Goal: Task Accomplishment & Management: Use online tool/utility

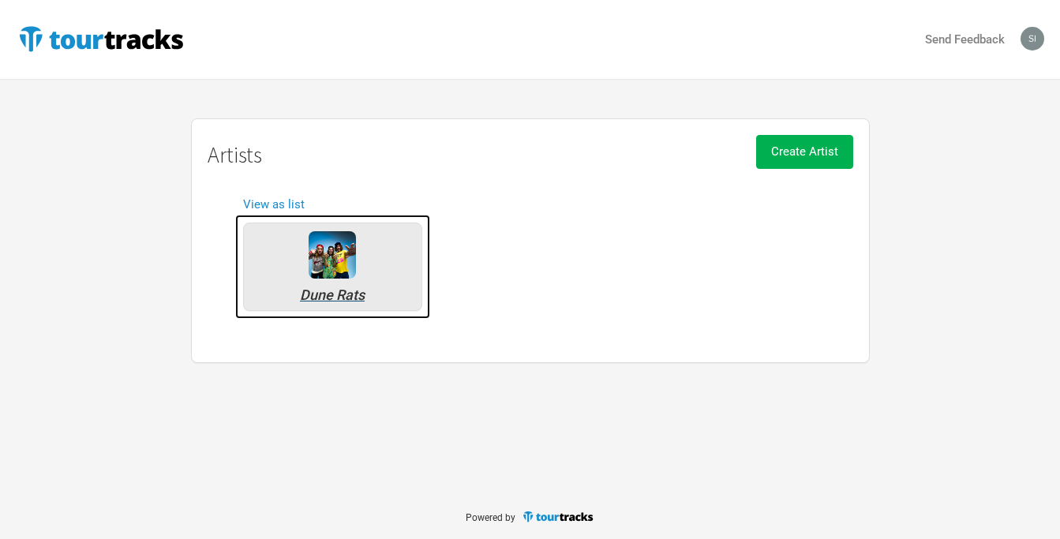
click at [336, 254] on img at bounding box center [331, 254] width 47 height 47
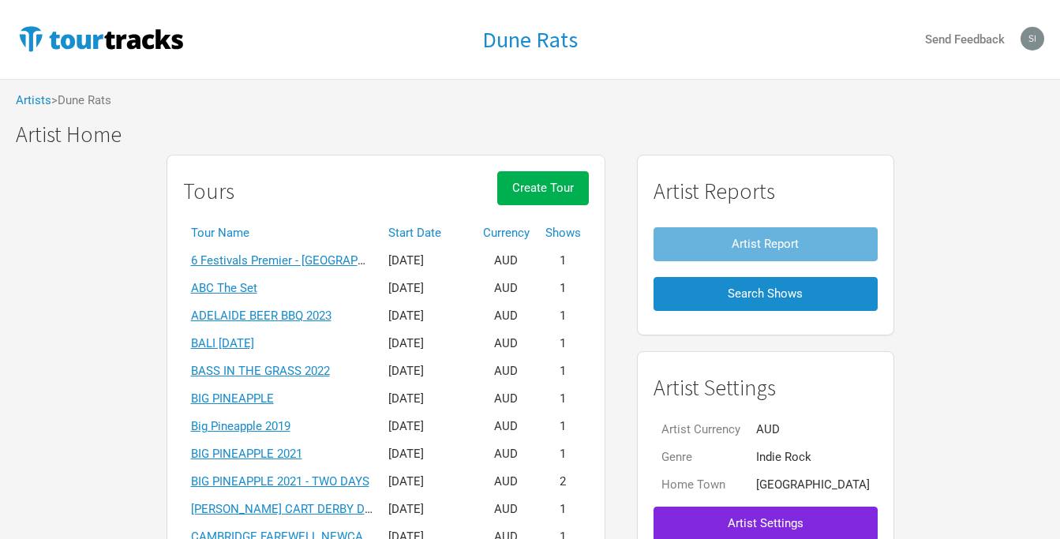
click at [439, 230] on th "Start Date" at bounding box center [427, 233] width 95 height 28
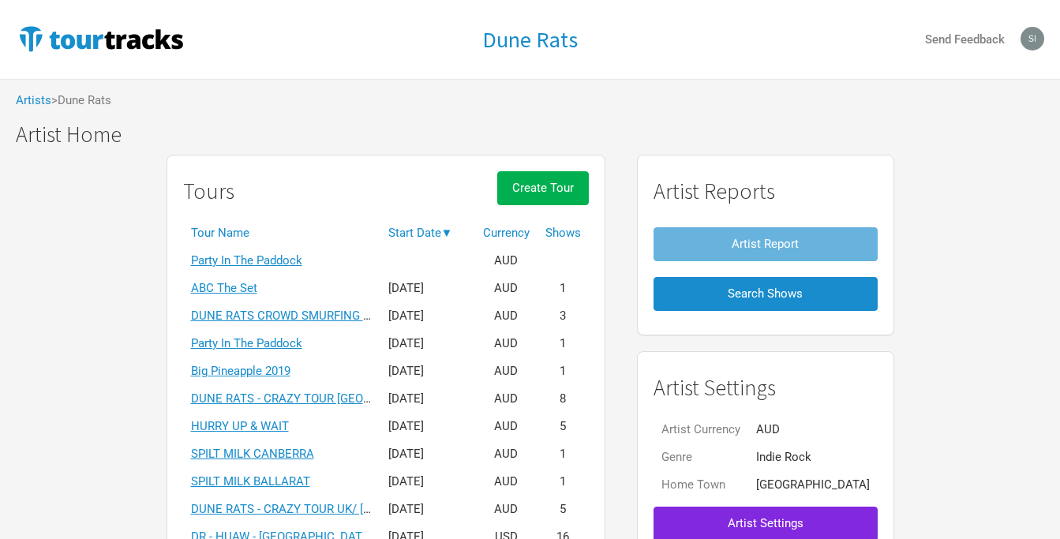
click at [439, 230] on th "Start Date ▼" at bounding box center [427, 233] width 95 height 28
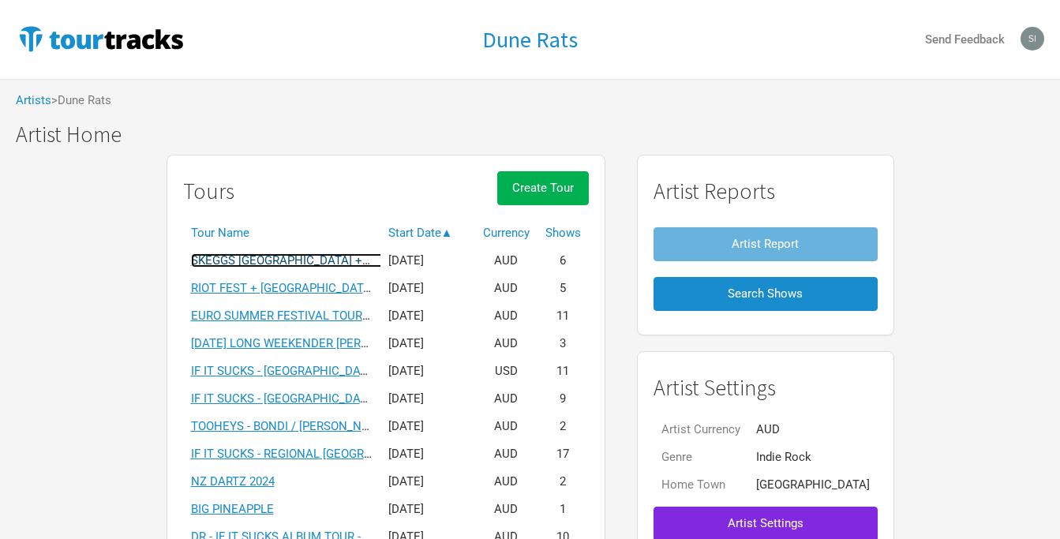
click at [316, 258] on link "SKEGGS [GEOGRAPHIC_DATA] + [GEOGRAPHIC_DATA] 2025" at bounding box center [349, 260] width 316 height 14
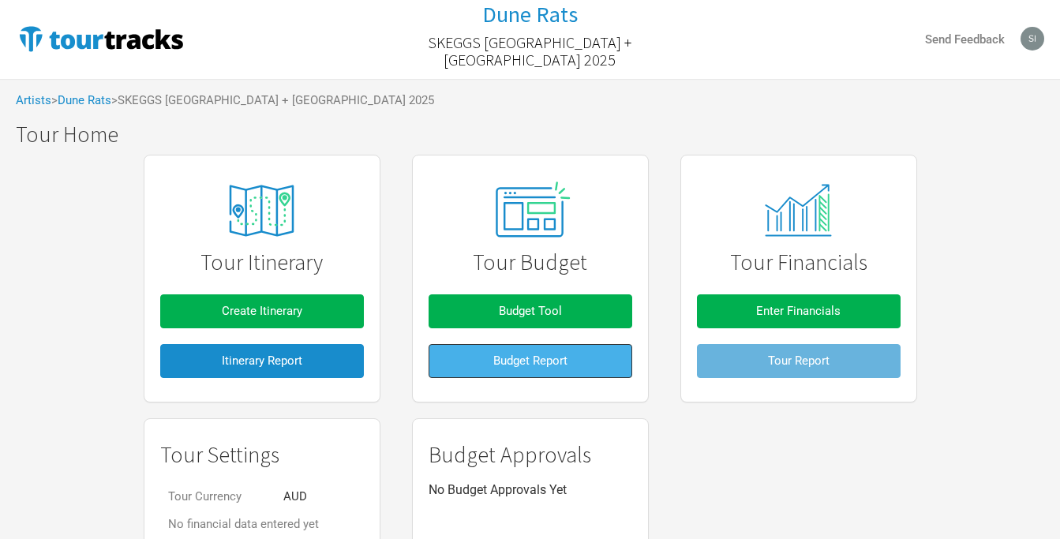
click at [508, 357] on span "Budget Report" at bounding box center [530, 360] width 74 height 14
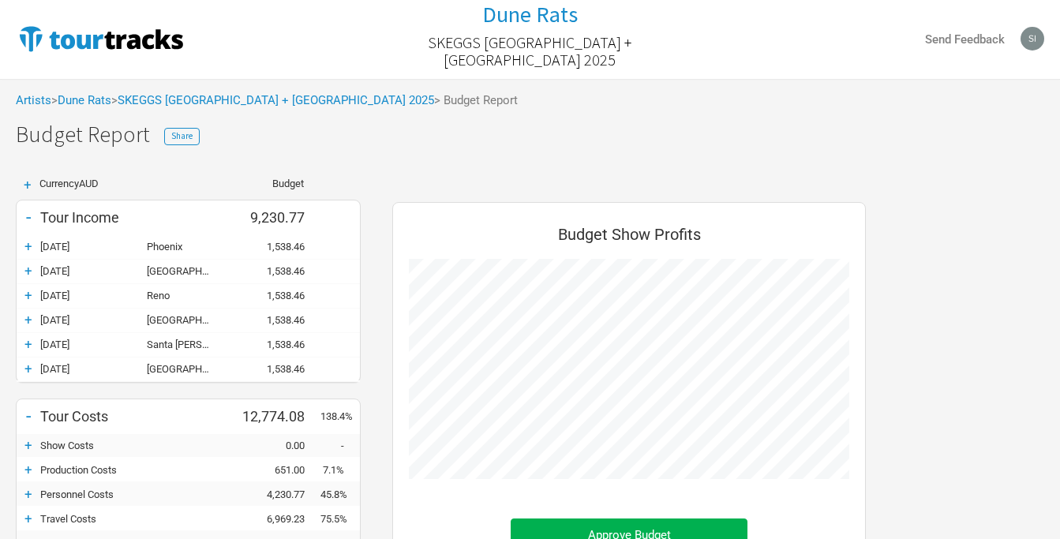
scroll to position [584, 505]
click at [28, 369] on div "+" at bounding box center [29, 369] width 24 height 16
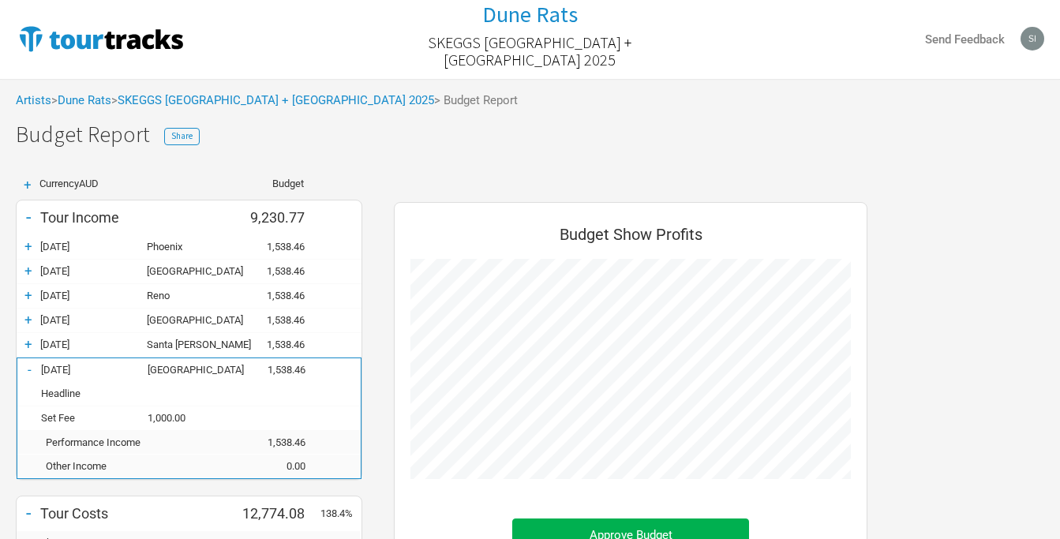
click at [28, 369] on div "-" at bounding box center [29, 369] width 24 height 16
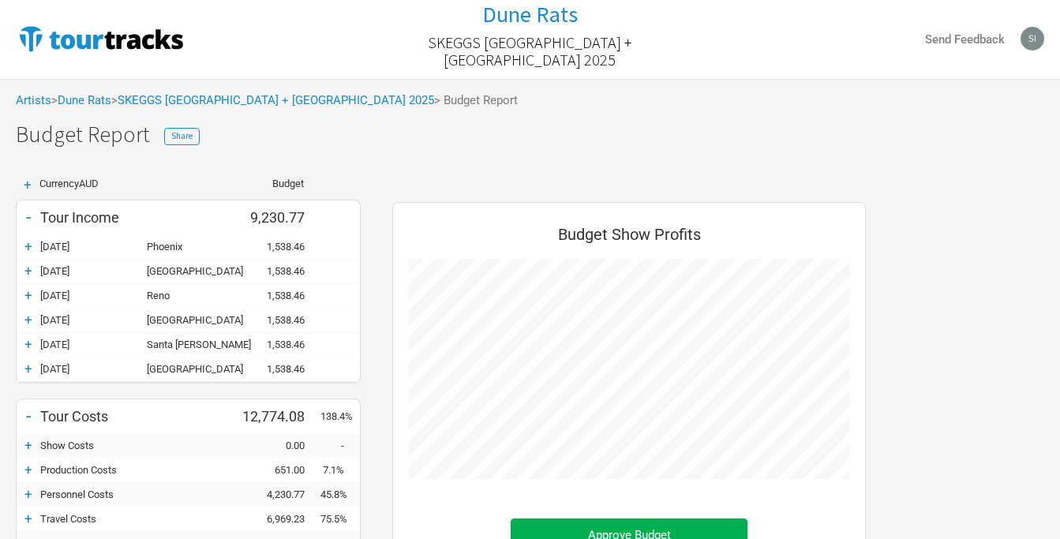
scroll to position [788373, 788452]
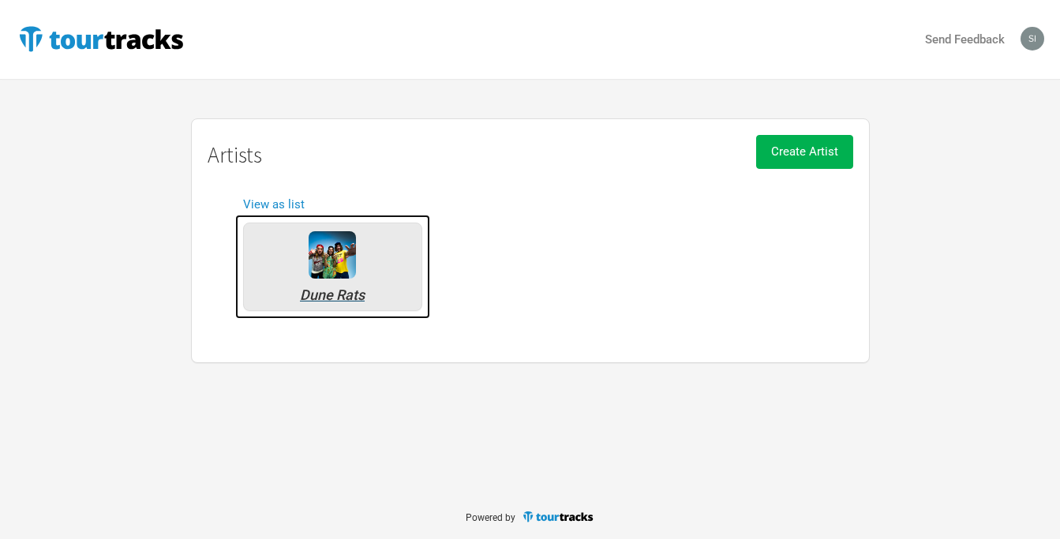
click at [328, 264] on img at bounding box center [331, 254] width 47 height 47
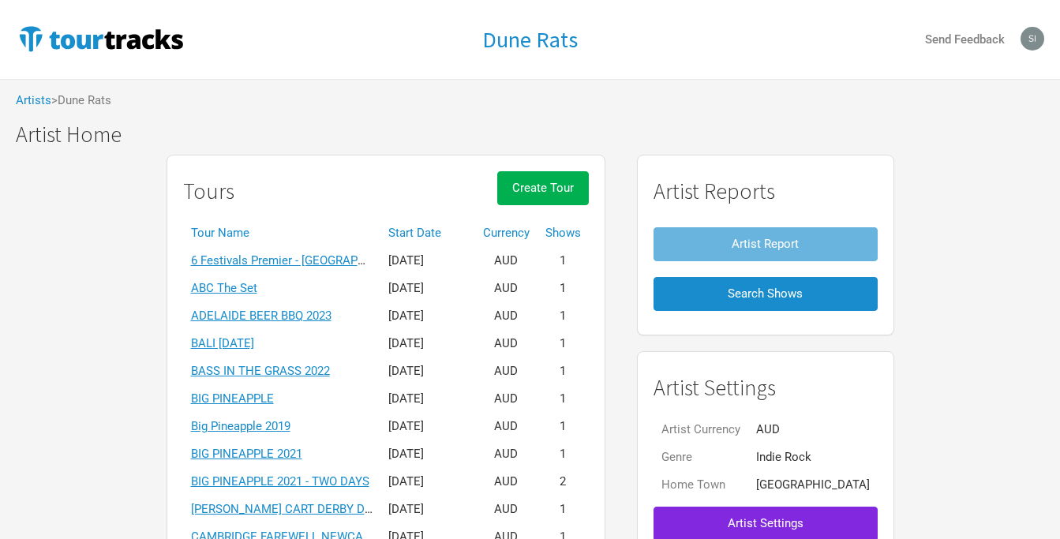
click at [456, 235] on th "Start Date" at bounding box center [427, 233] width 95 height 28
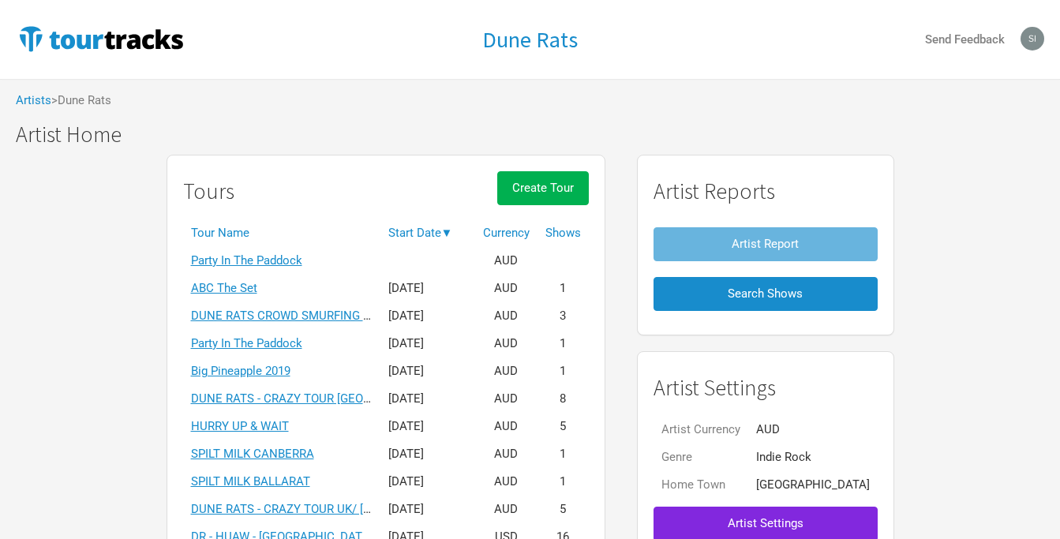
click at [456, 235] on th "Start Date ▼" at bounding box center [427, 233] width 95 height 28
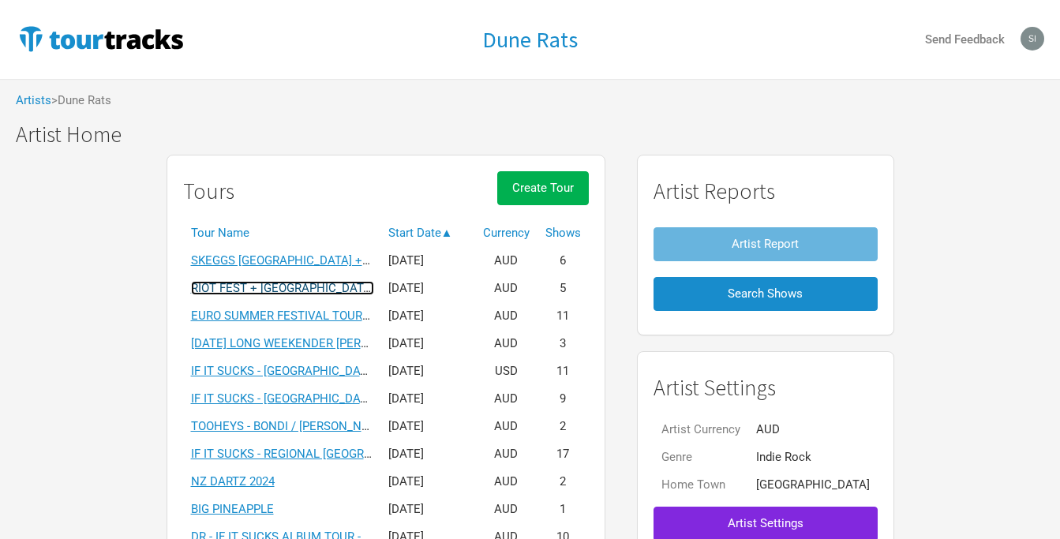
click at [306, 287] on link "RIOT FEST + [GEOGRAPHIC_DATA]" at bounding box center [282, 288] width 183 height 14
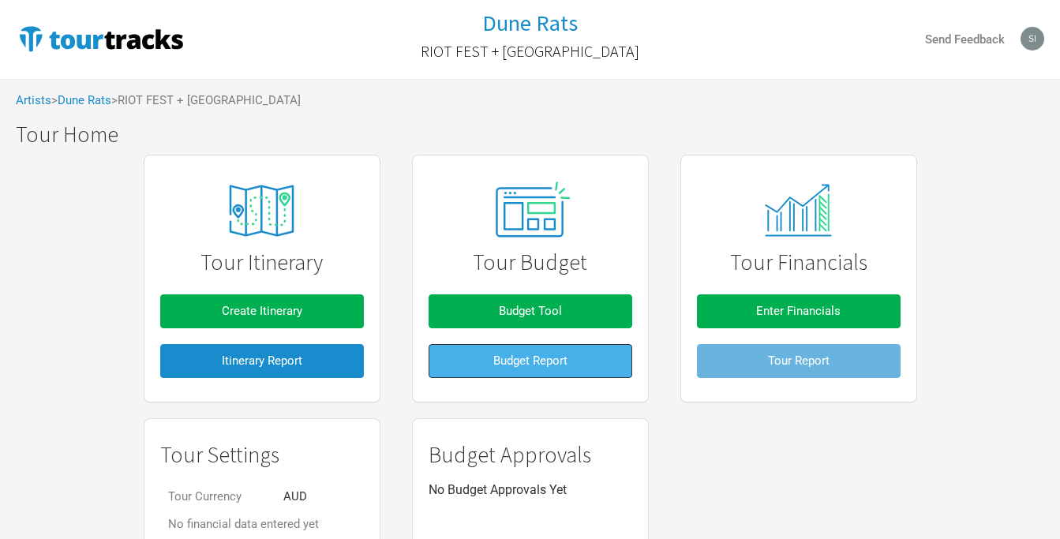
click at [530, 360] on span "Budget Report" at bounding box center [530, 360] width 74 height 14
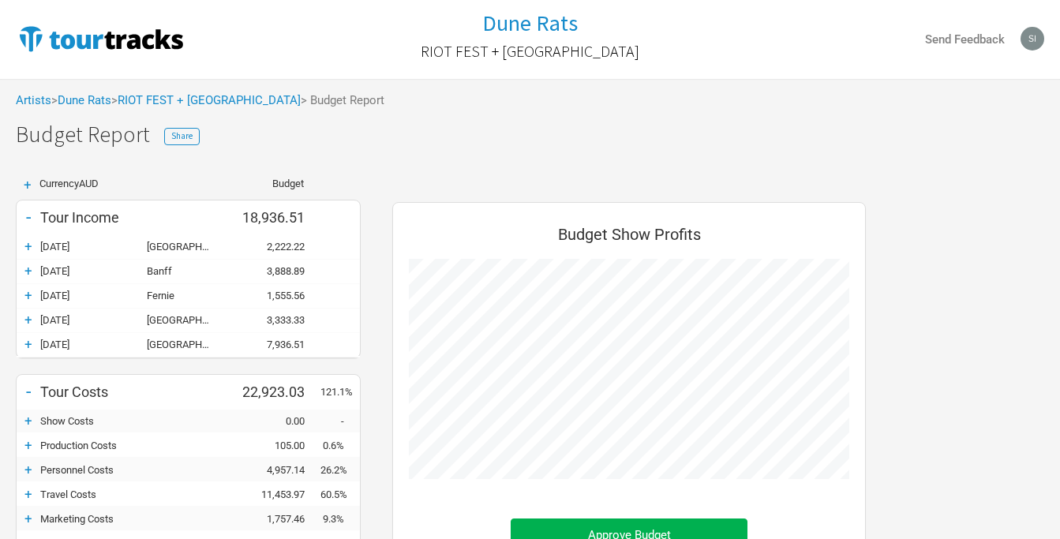
click at [29, 245] on div "+" at bounding box center [29, 246] width 24 height 16
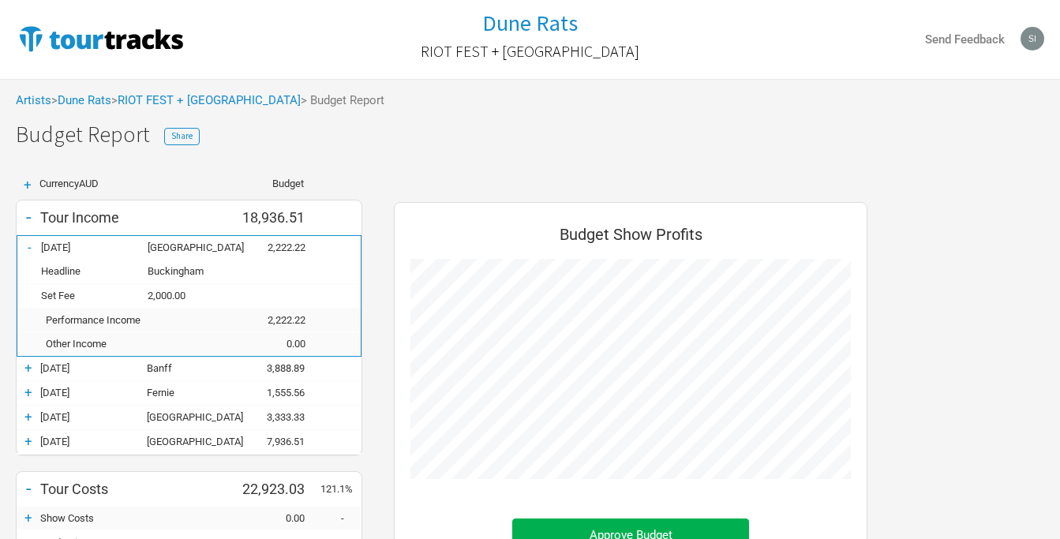
click at [29, 247] on div "-" at bounding box center [29, 247] width 24 height 16
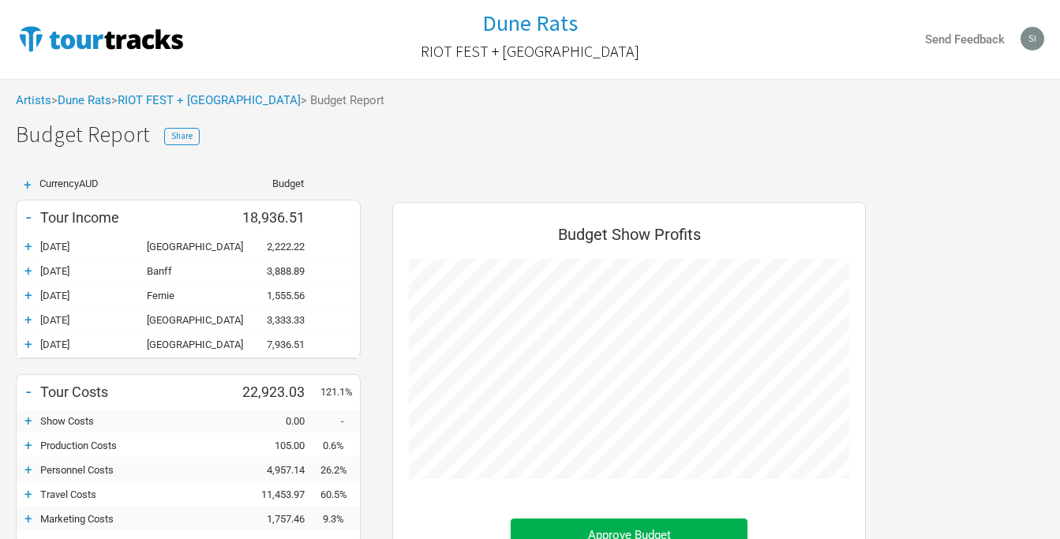
click at [32, 245] on div "+" at bounding box center [29, 246] width 24 height 16
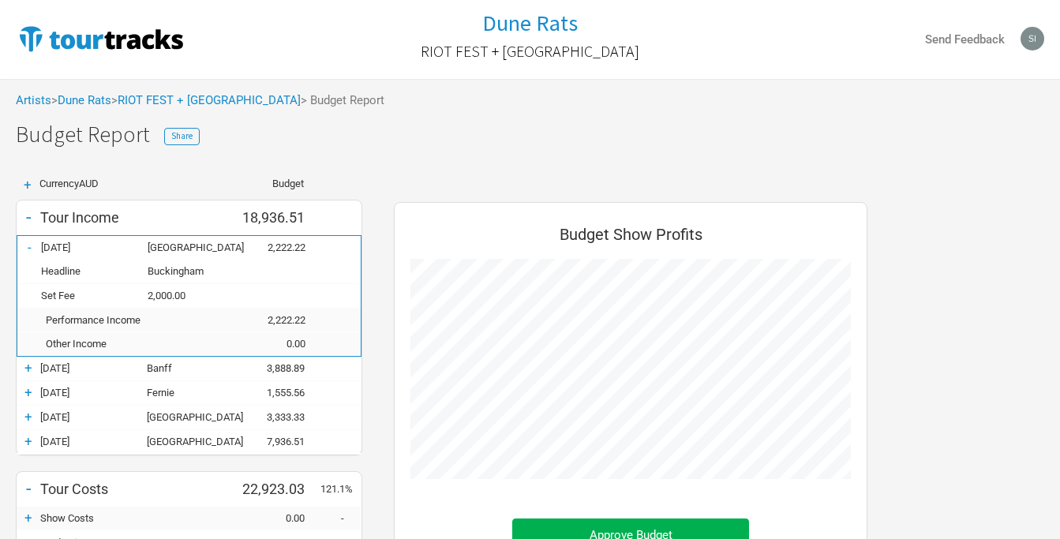
scroll to position [656, 505]
click at [32, 245] on div "-" at bounding box center [29, 247] width 24 height 16
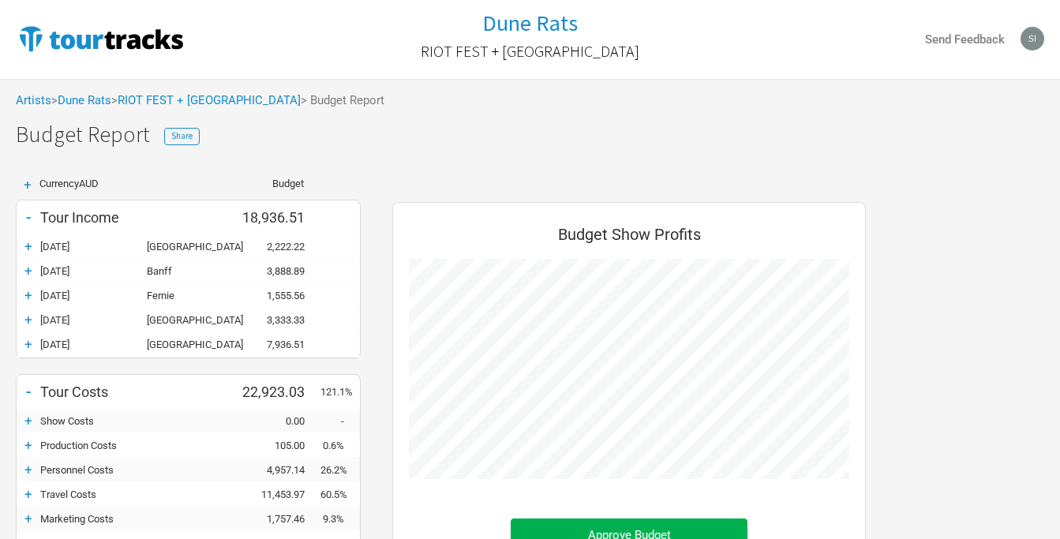
click at [29, 271] on div "+" at bounding box center [29, 271] width 24 height 16
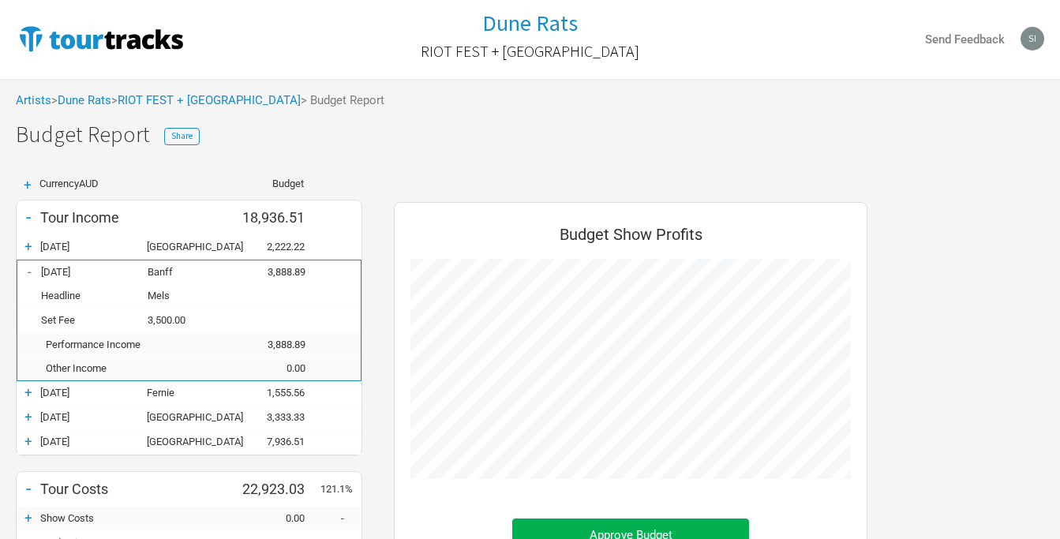
scroll to position [656, 505]
click at [29, 271] on div "-" at bounding box center [29, 272] width 24 height 16
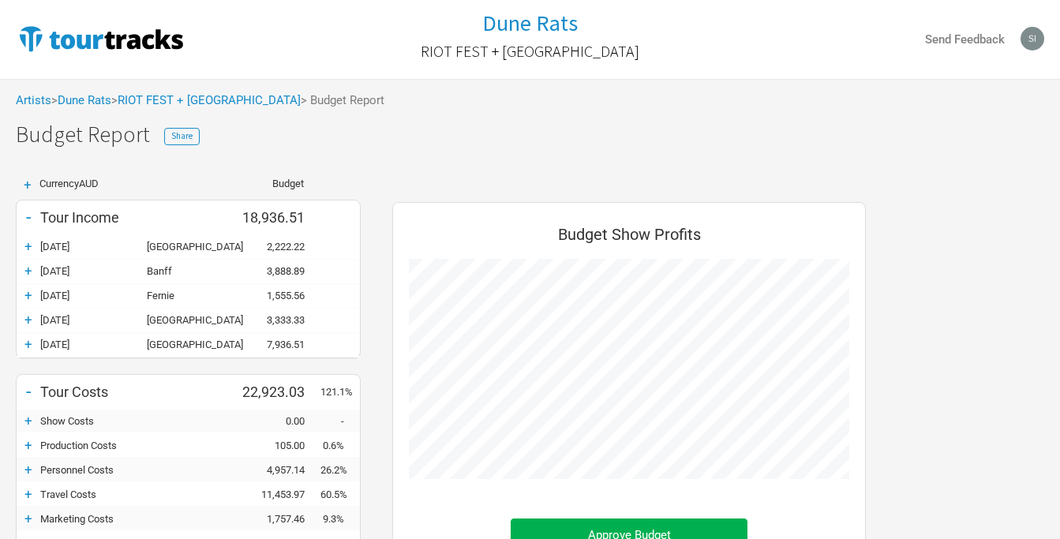
scroll to position [788398, 788452]
click at [489, 156] on div "Artists > Dune Rats > RIOT FEST + [GEOGRAPHIC_DATA] > Budget Report Dune Rats -…" at bounding box center [530, 416] width 1060 height 675
click at [987, 256] on div "+ Currency AUD Budget - Tour Income 18,936.51 + [DATE] [GEOGRAPHIC_DATA] 2,222.…" at bounding box center [530, 458] width 1060 height 591
click at [469, 144] on h1 "Budget Report Share" at bounding box center [538, 134] width 1044 height 24
click at [993, 213] on div "+ Currency AUD Budget - Tour Income 18,936.51 + [DATE] [GEOGRAPHIC_DATA] 2,222.…" at bounding box center [530, 458] width 1060 height 591
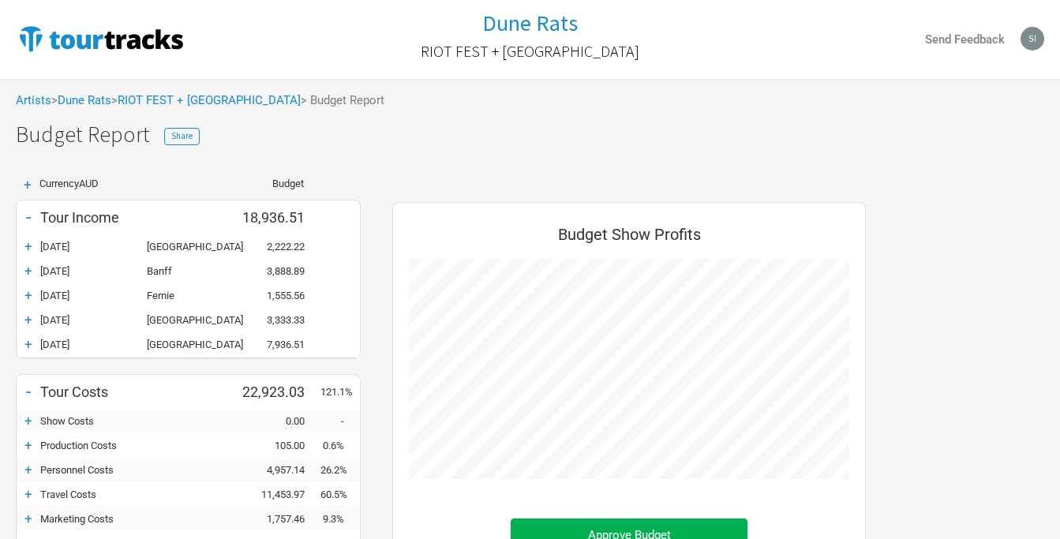
click at [1006, 172] on div "+ Currency AUD Budget - Tour Income 18,936.51 + [DATE] [GEOGRAPHIC_DATA] 2,222.…" at bounding box center [530, 458] width 1060 height 591
